Goal: Task Accomplishment & Management: Manage account settings

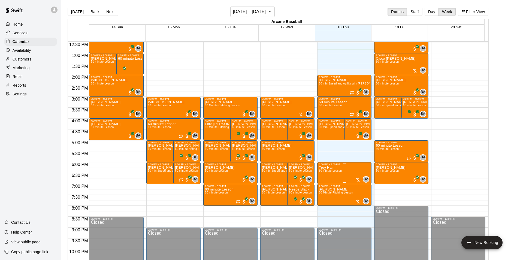
scroll to position [272, 0]
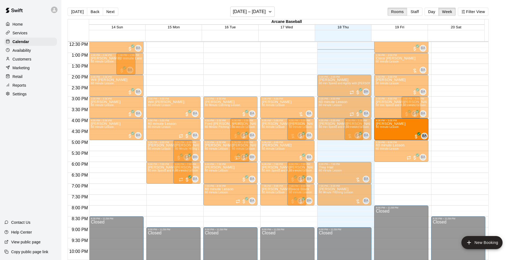
drag, startPoint x: 390, startPoint y: 169, endPoint x: 385, endPoint y: 127, distance: 42.4
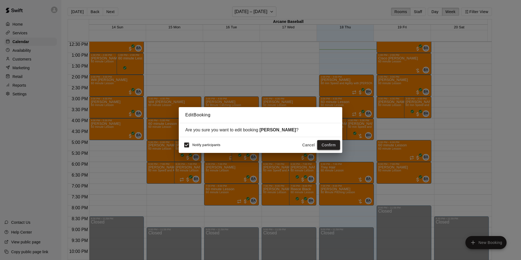
click at [333, 146] on button "Confirm" at bounding box center [328, 145] width 23 height 10
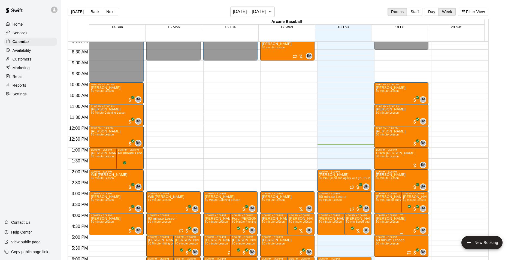
scroll to position [190, 0]
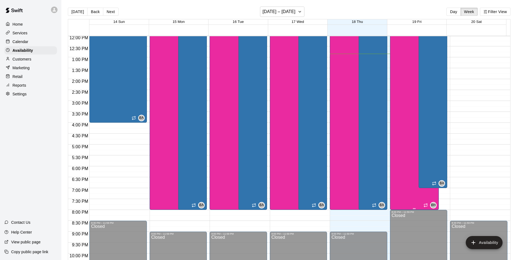
scroll to position [239, 0]
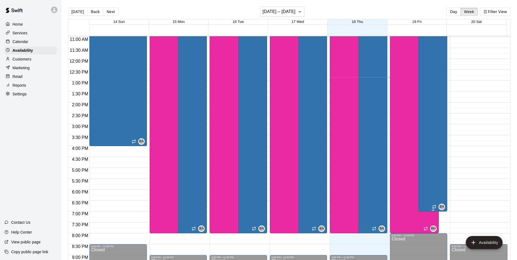
click at [420, 188] on div "Bryan Anderson Field 1, Field 3, Field 7, Bryan House, Phone Call, Office, Cage…" at bounding box center [432, 149] width 25 height 260
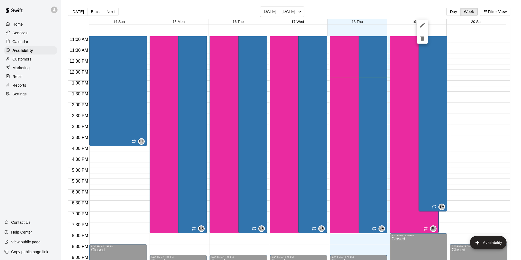
click at [422, 25] on icon "edit" at bounding box center [422, 25] width 5 height 5
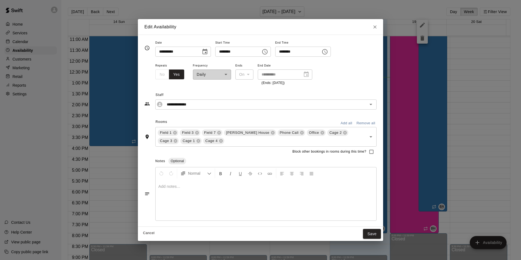
click at [290, 52] on input "********" at bounding box center [296, 52] width 42 height 10
type input "********"
click at [369, 234] on button "Save" at bounding box center [372, 234] width 18 height 10
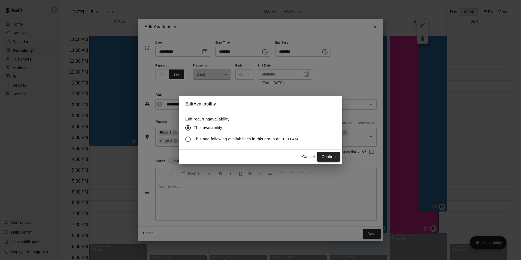
click at [333, 157] on button "Confirm" at bounding box center [328, 157] width 23 height 10
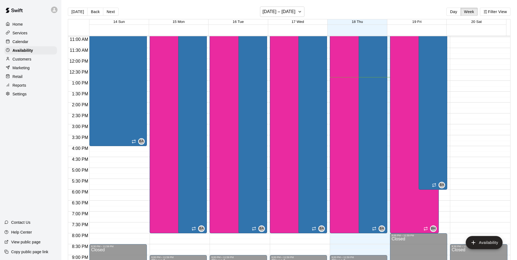
click at [218, 5] on main "Today Back Next September 14 – 20 Day Week Filter View 14 Sun 15 Mon 16 Tue 17 …" at bounding box center [289, 134] width 456 height 269
